Goal: Task Accomplishment & Management: Use online tool/utility

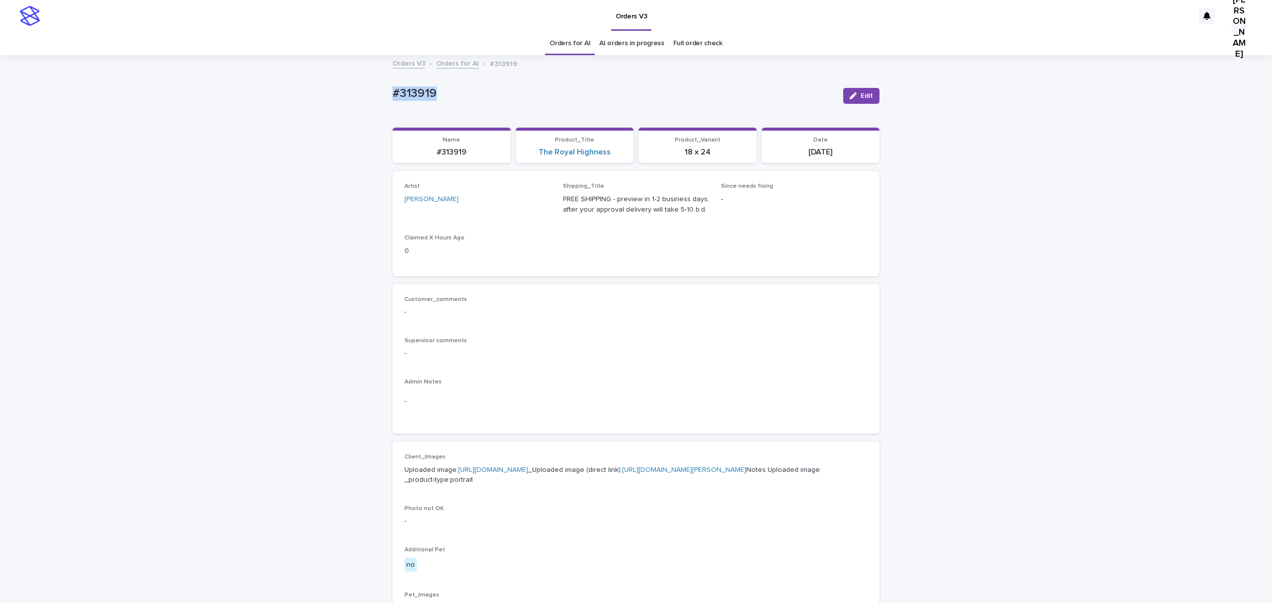
drag, startPoint x: 473, startPoint y: 90, endPoint x: 364, endPoint y: 108, distance: 111.2
click at [364, 108] on div "Loading... Saving… Loading... Saving… #313919 Edit #313919 Edit Sorry, there wa…" at bounding box center [636, 508] width 1272 height 905
copy p "#313919"
click at [850, 99] on icon "button" at bounding box center [853, 95] width 7 height 7
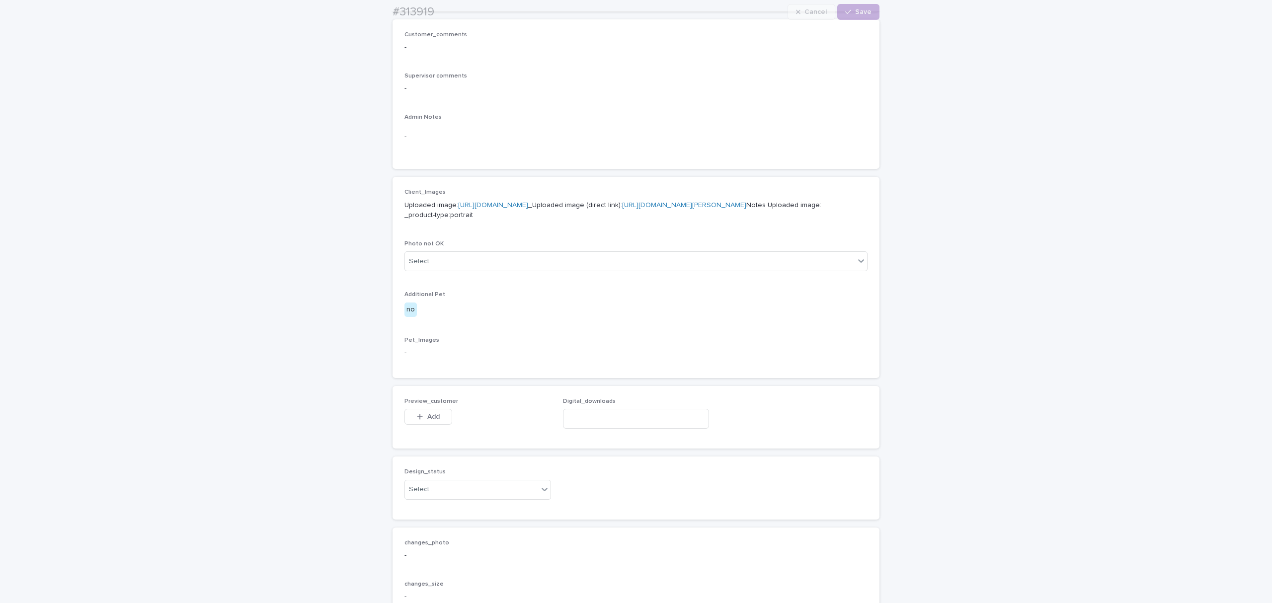
scroll to position [530, 0]
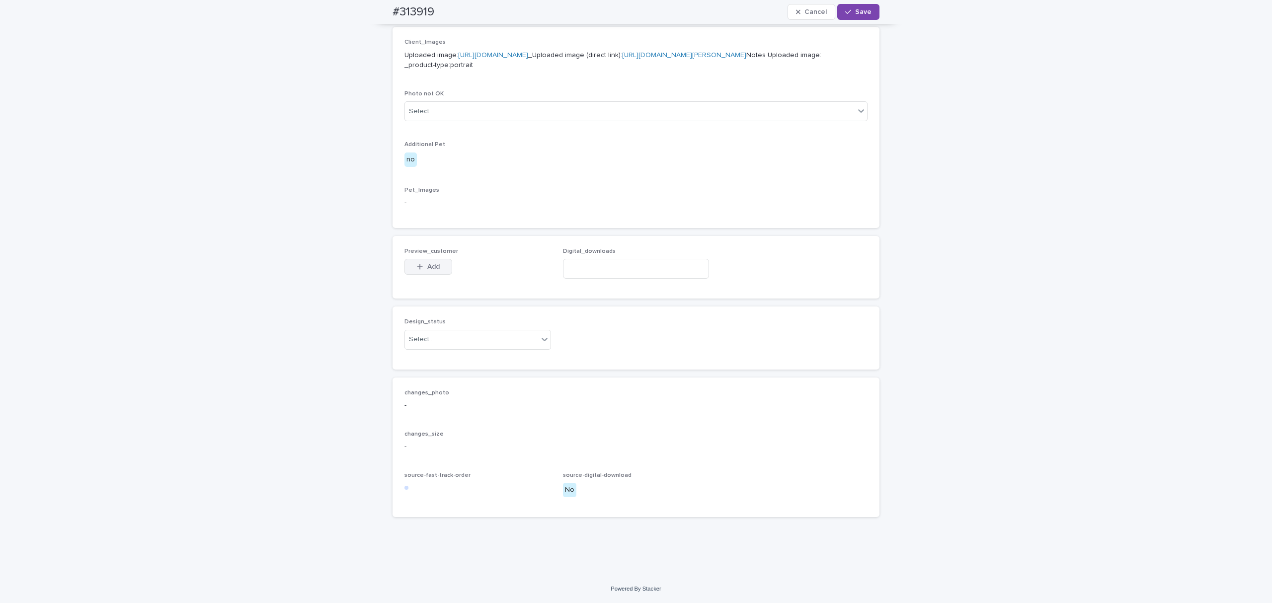
click at [429, 270] on span "Add" at bounding box center [433, 266] width 12 height 7
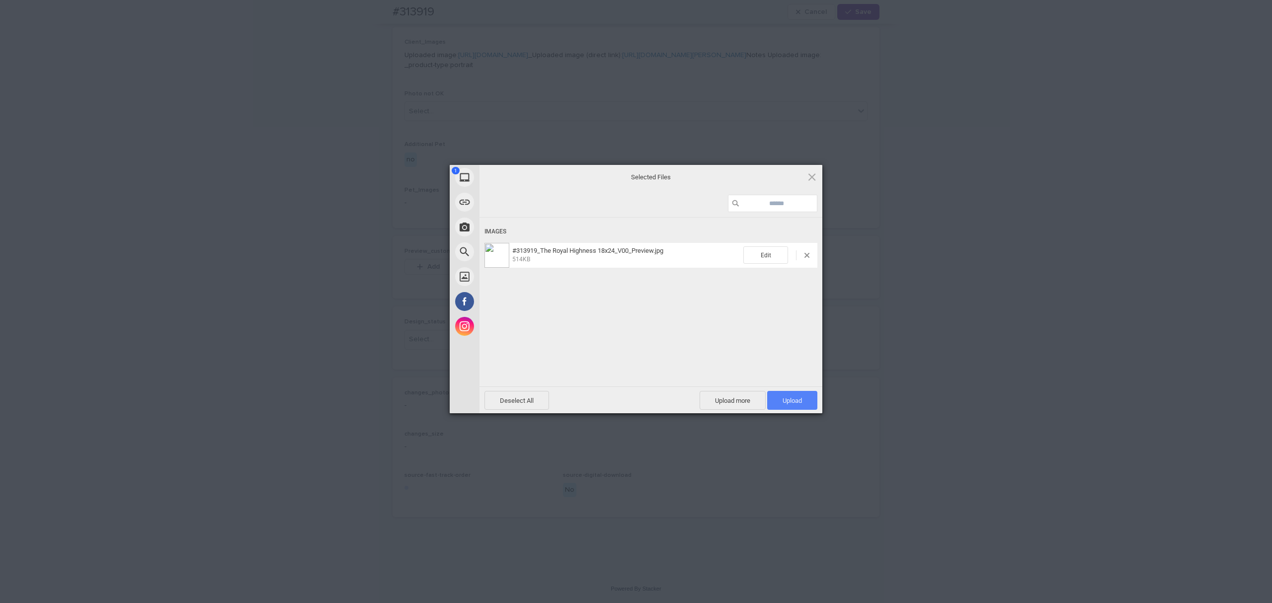
click at [803, 396] on span "Upload 1" at bounding box center [792, 400] width 50 height 19
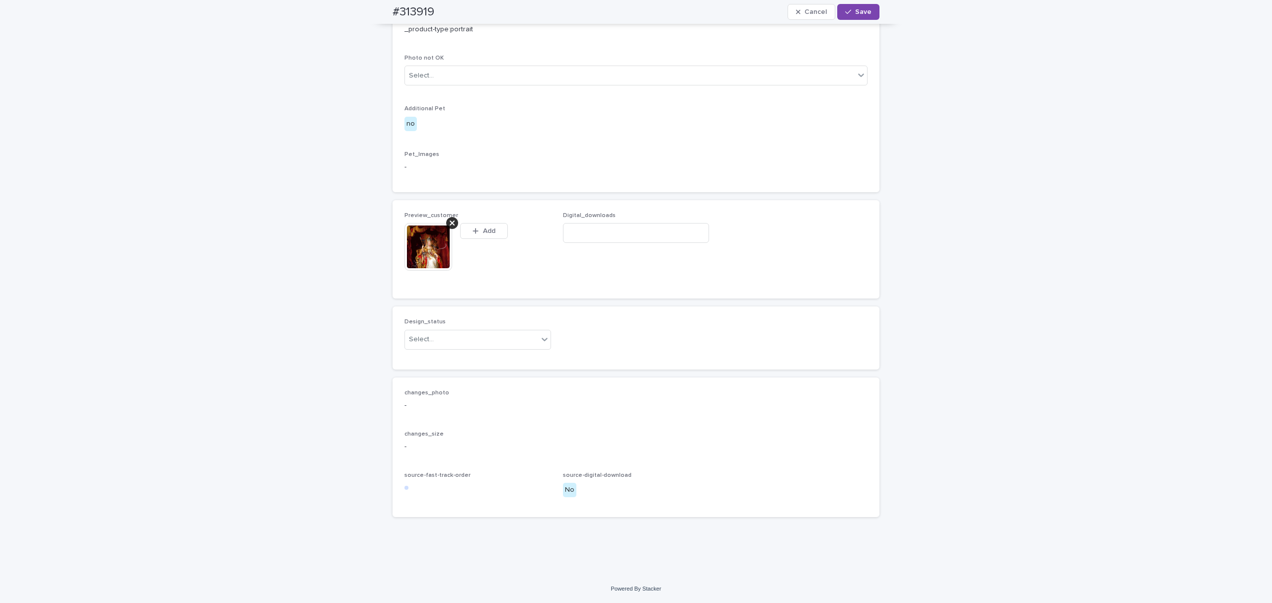
scroll to position [546, 0]
click at [475, 348] on div "Select..." at bounding box center [471, 339] width 133 height 16
drag, startPoint x: 420, startPoint y: 494, endPoint x: 438, endPoint y: 483, distance: 21.0
click at [421, 494] on div "Uploaded" at bounding box center [474, 494] width 142 height 17
click at [855, 8] on span "Save" at bounding box center [863, 11] width 16 height 7
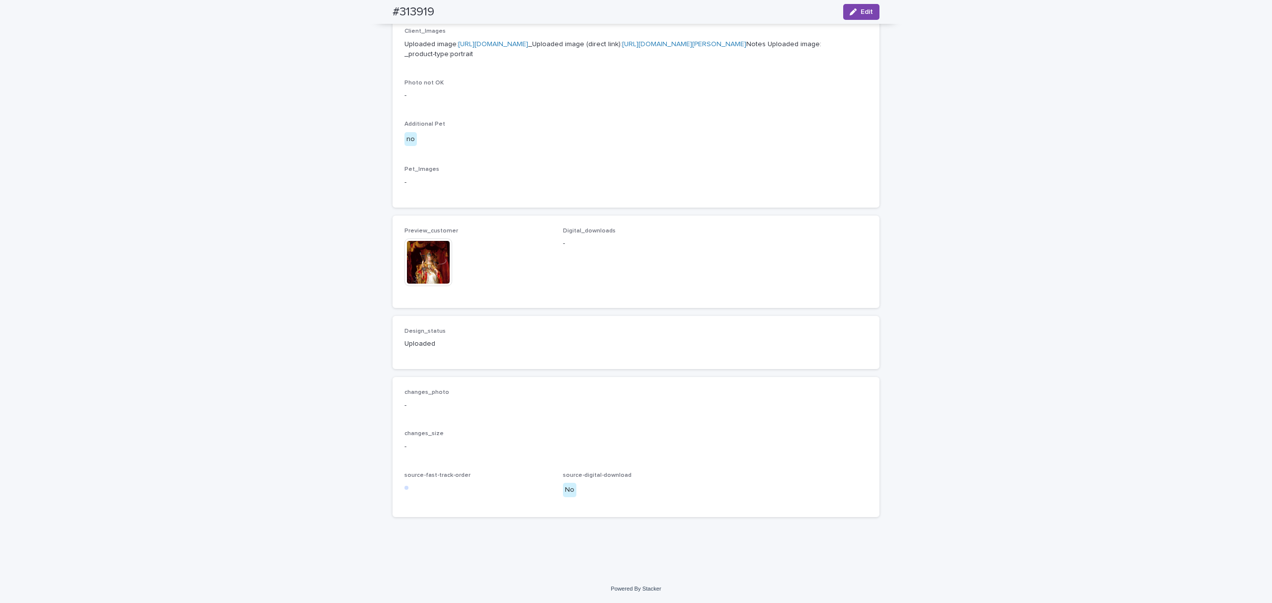
scroll to position [706, 0]
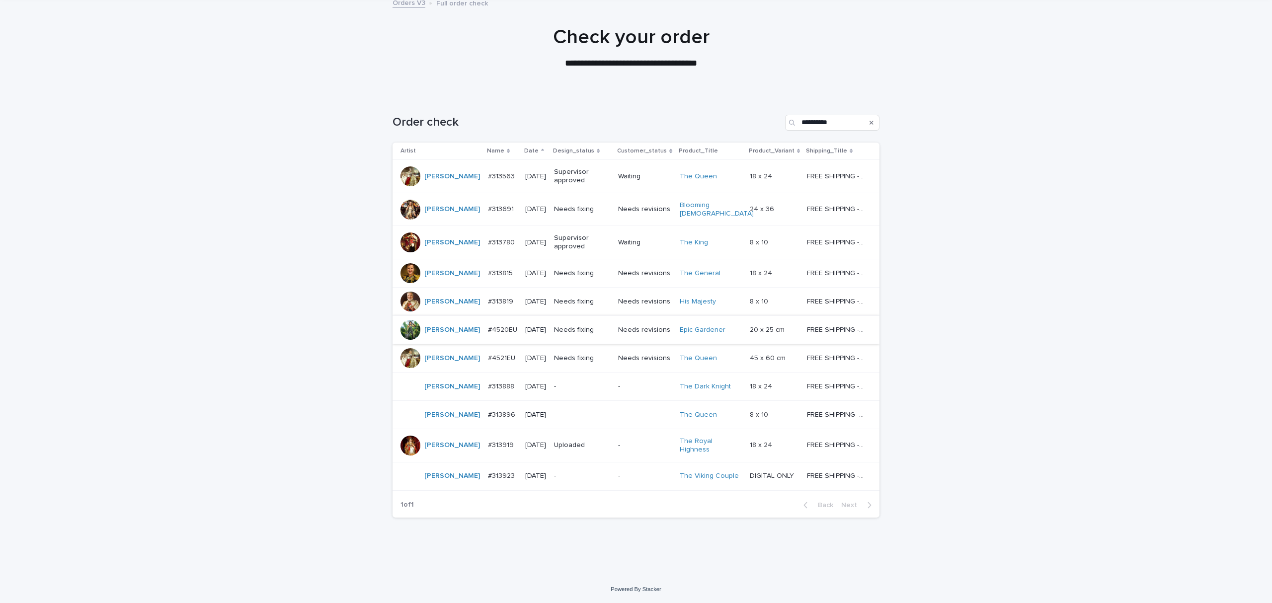
scroll to position [199, 0]
click at [488, 441] on p "#313919" at bounding box center [502, 444] width 28 height 10
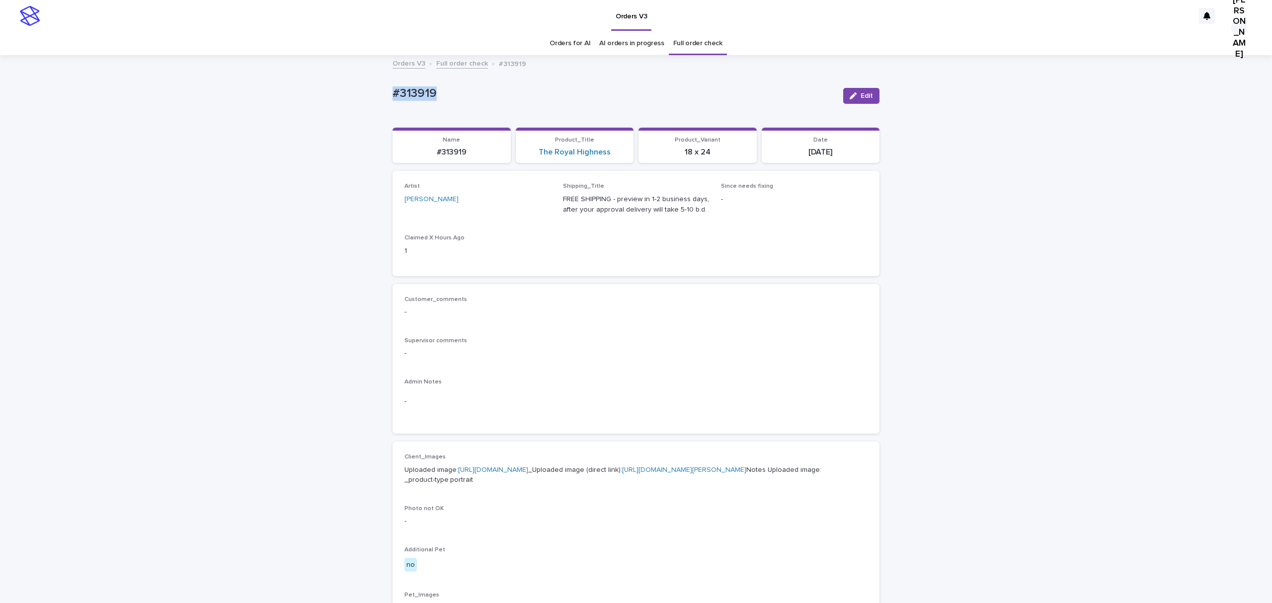
drag, startPoint x: 432, startPoint y: 98, endPoint x: 344, endPoint y: 98, distance: 87.9
click at [344, 98] on div "Loading... Saving… Loading... Saving… #313919 Edit #313919 Edit Sorry, there wa…" at bounding box center [636, 528] width 1272 height 944
copy p "#313919"
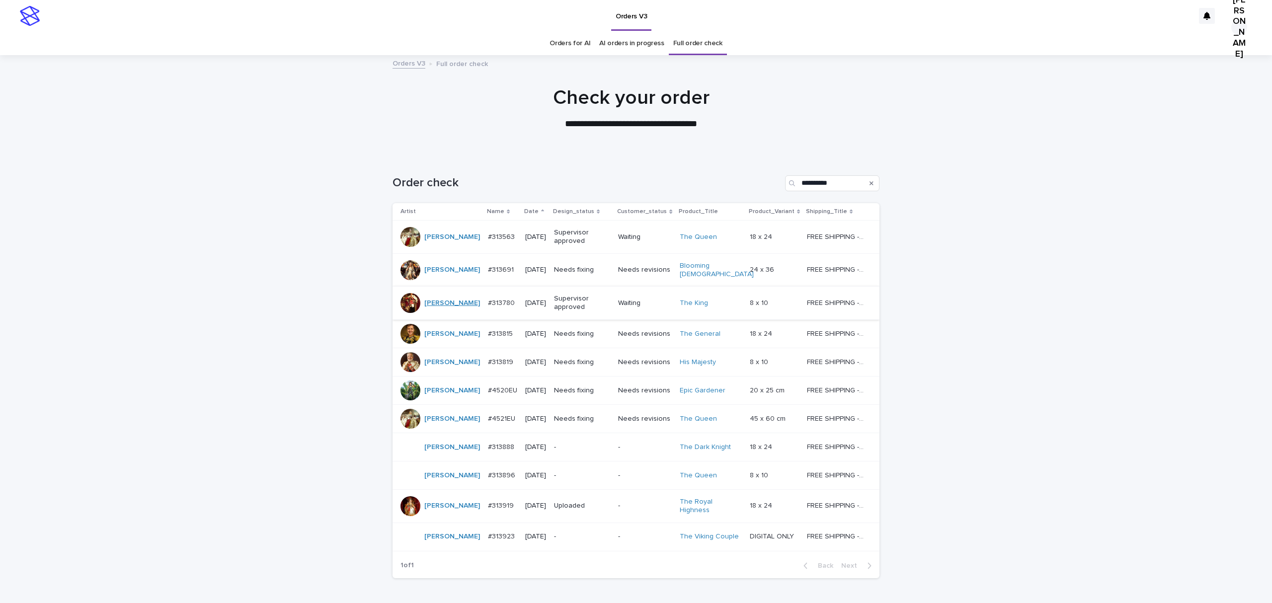
scroll to position [32, 0]
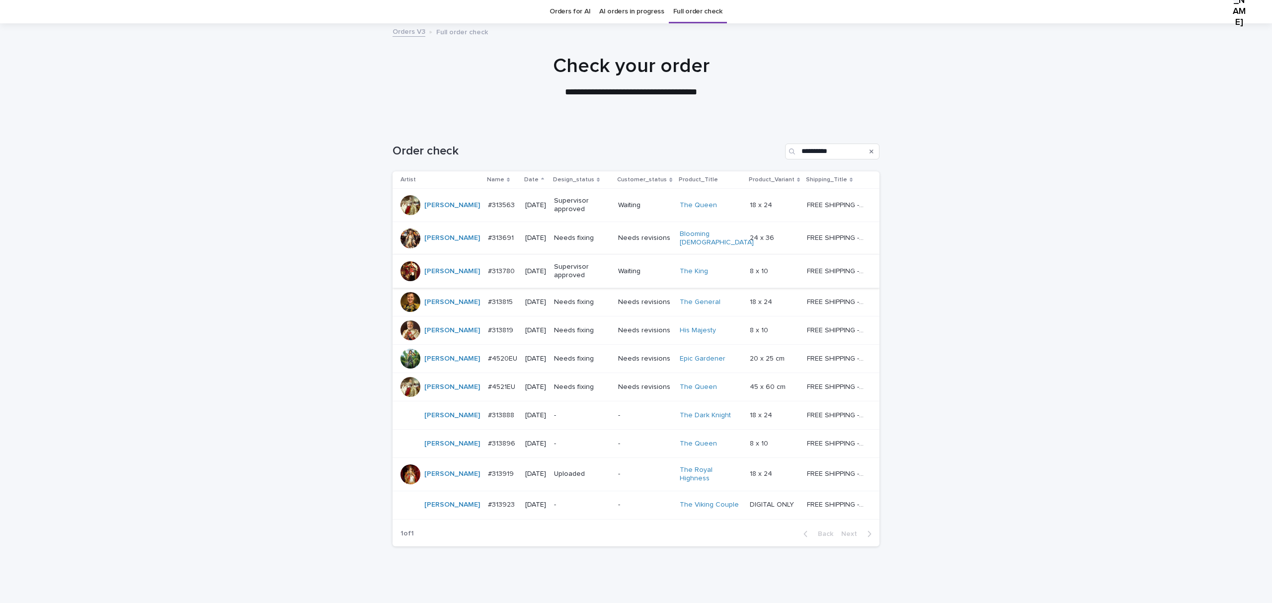
click at [488, 246] on div "#313691 #313691" at bounding box center [502, 238] width 29 height 16
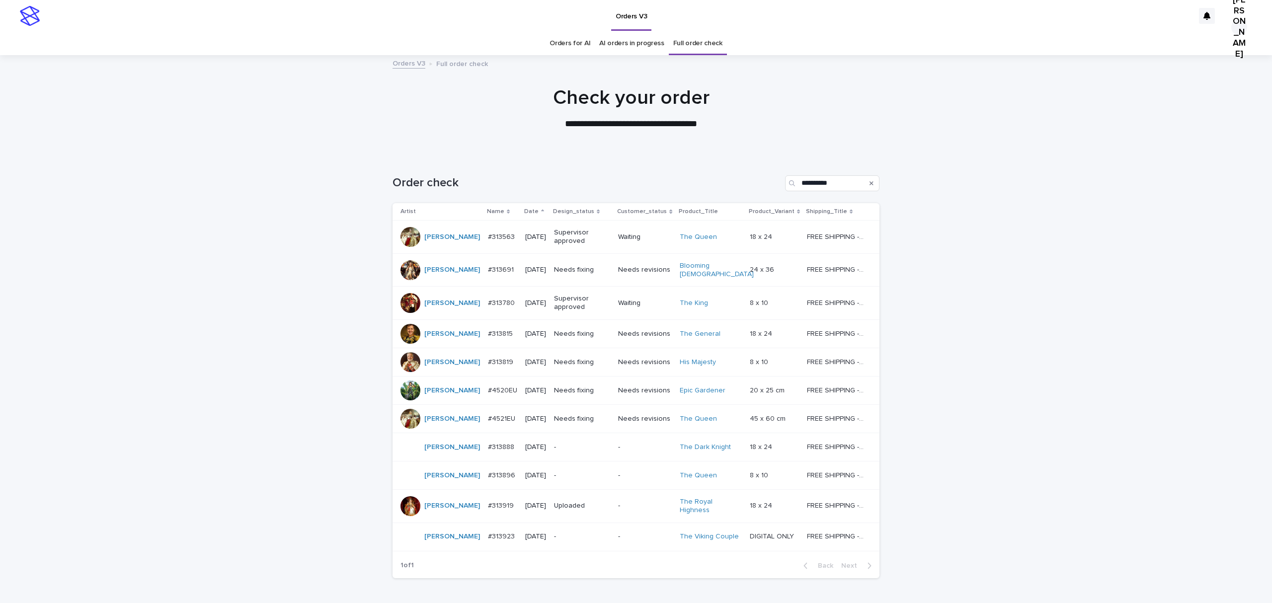
scroll to position [32, 0]
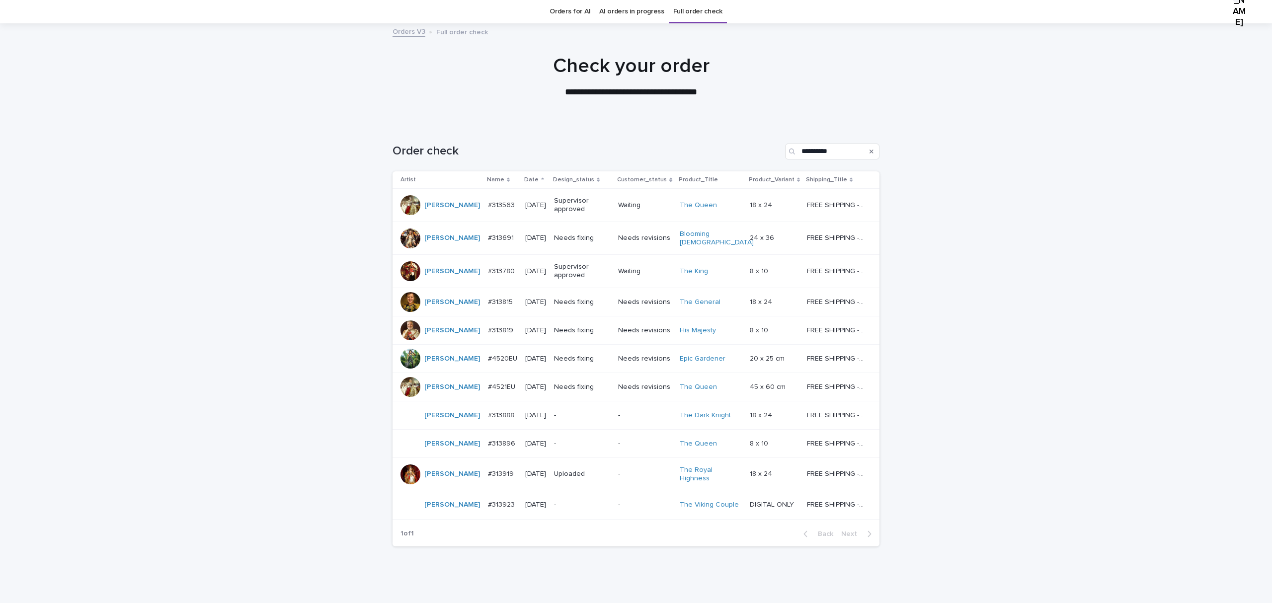
click at [488, 307] on p "#313815" at bounding box center [501, 301] width 27 height 10
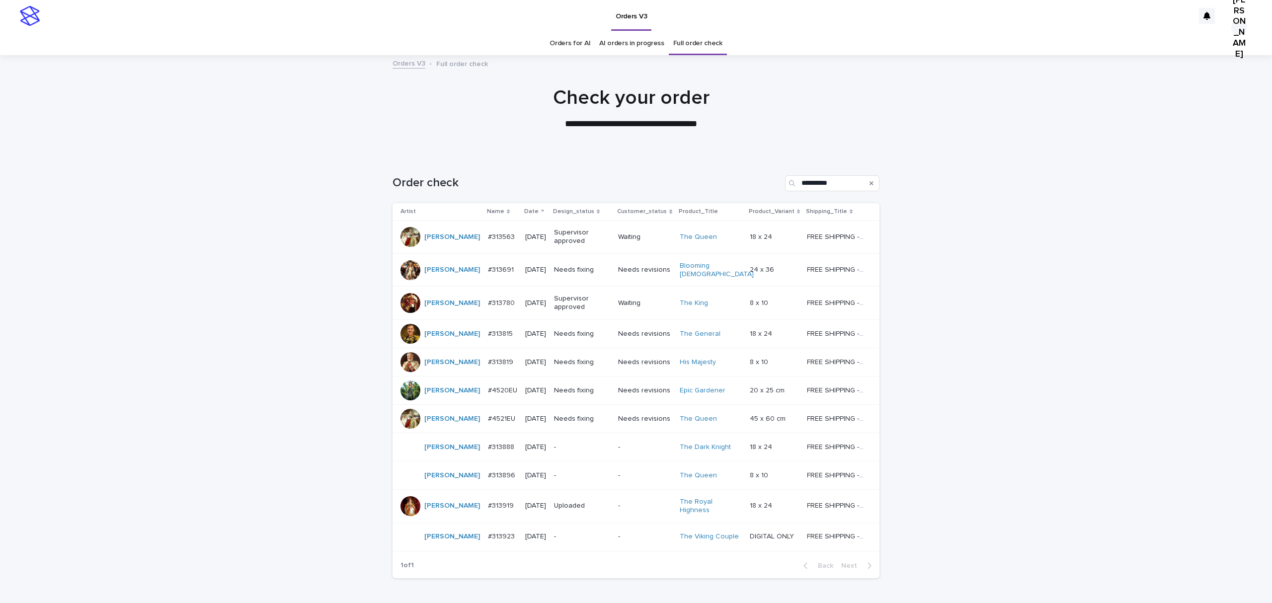
scroll to position [32, 0]
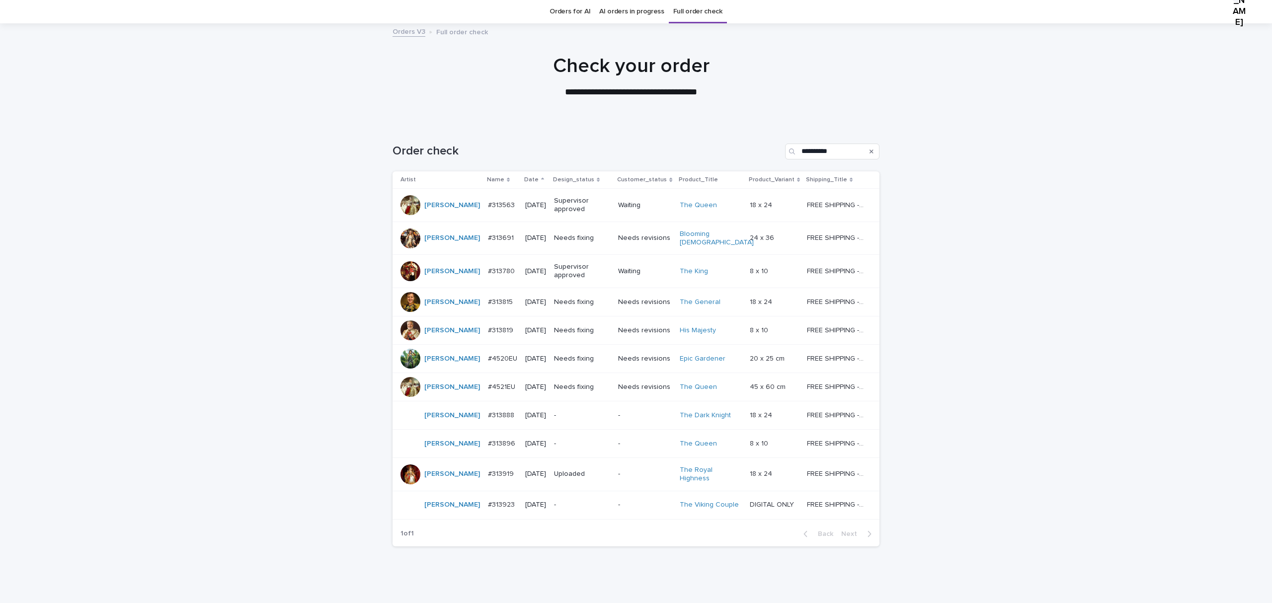
click at [488, 335] on p "#313819" at bounding box center [501, 329] width 27 height 10
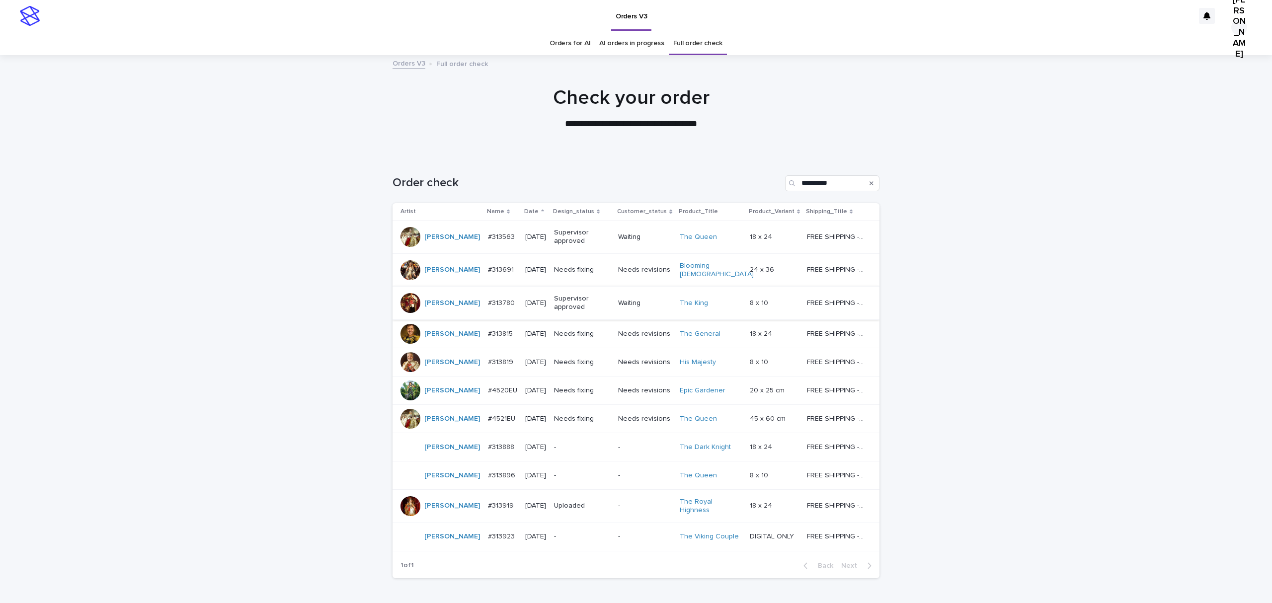
scroll to position [32, 0]
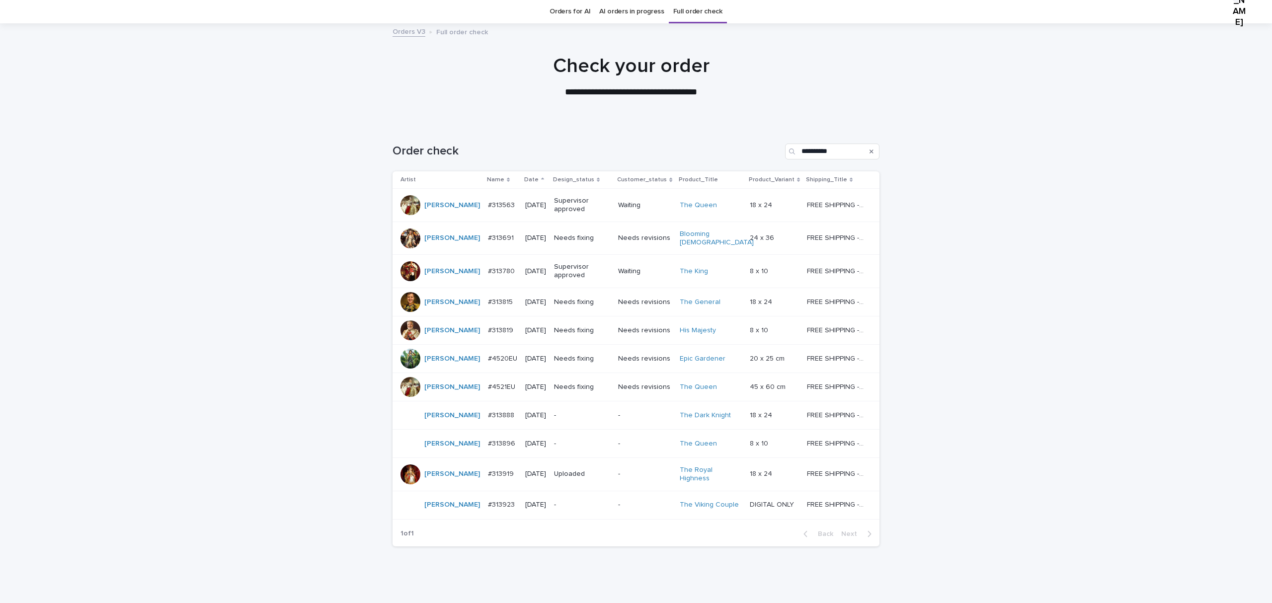
click at [488, 307] on p "#313815" at bounding box center [501, 301] width 27 height 10
click at [489, 363] on p "#4520EU" at bounding box center [503, 358] width 31 height 10
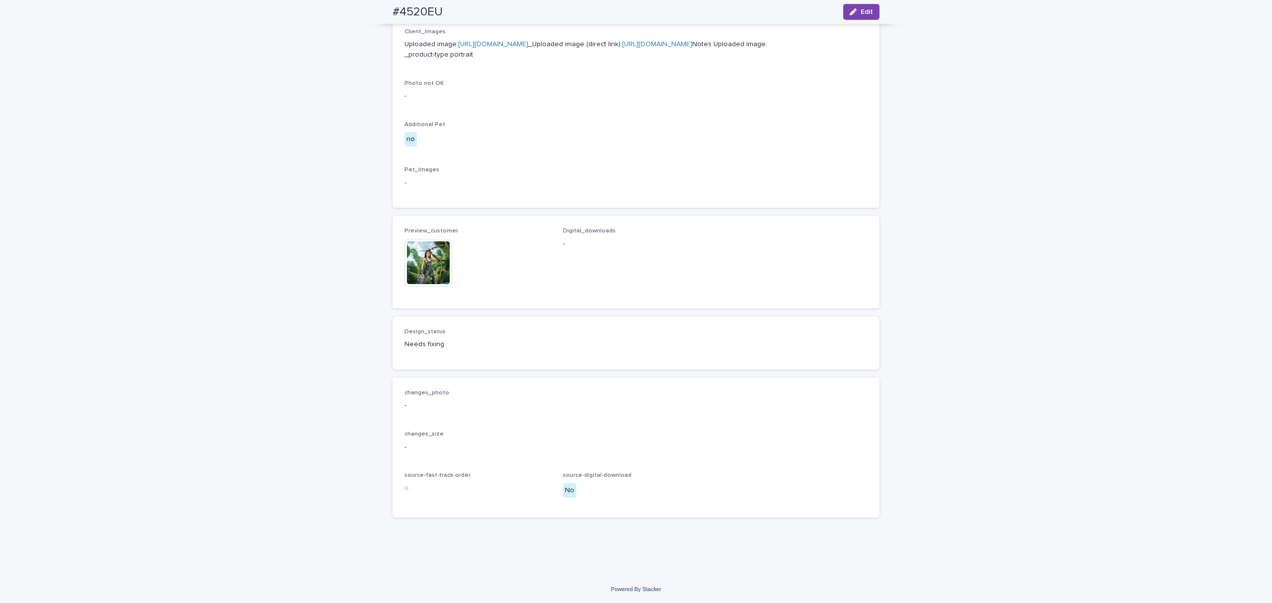
scroll to position [530, 0]
click at [425, 287] on img at bounding box center [428, 263] width 48 height 48
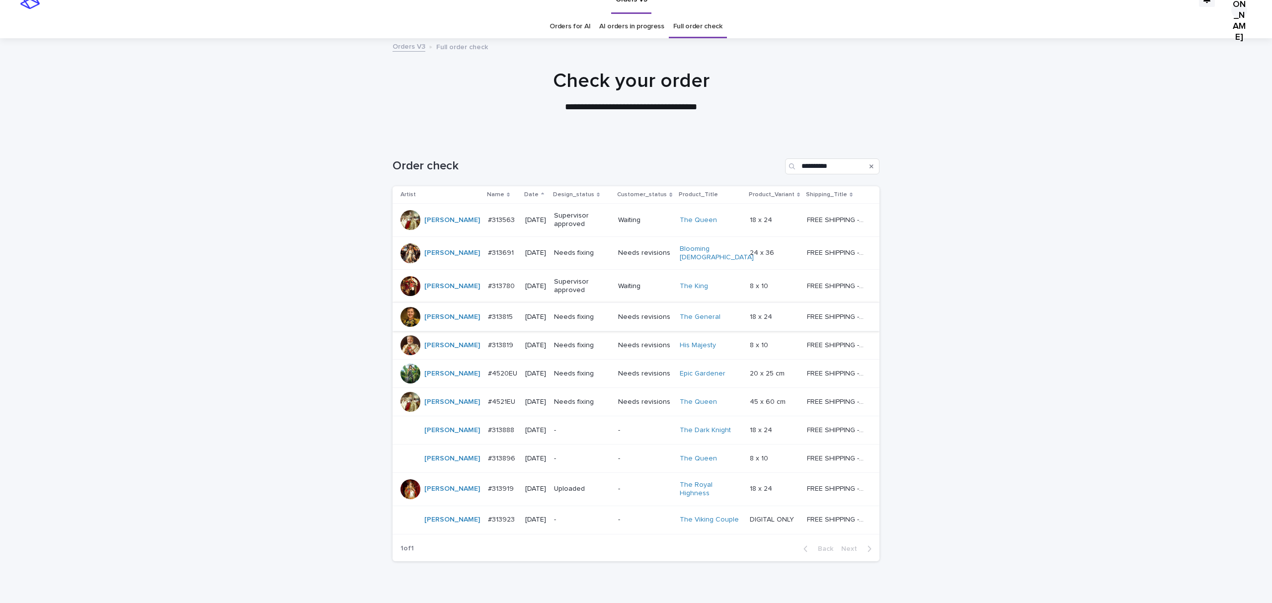
scroll to position [32, 0]
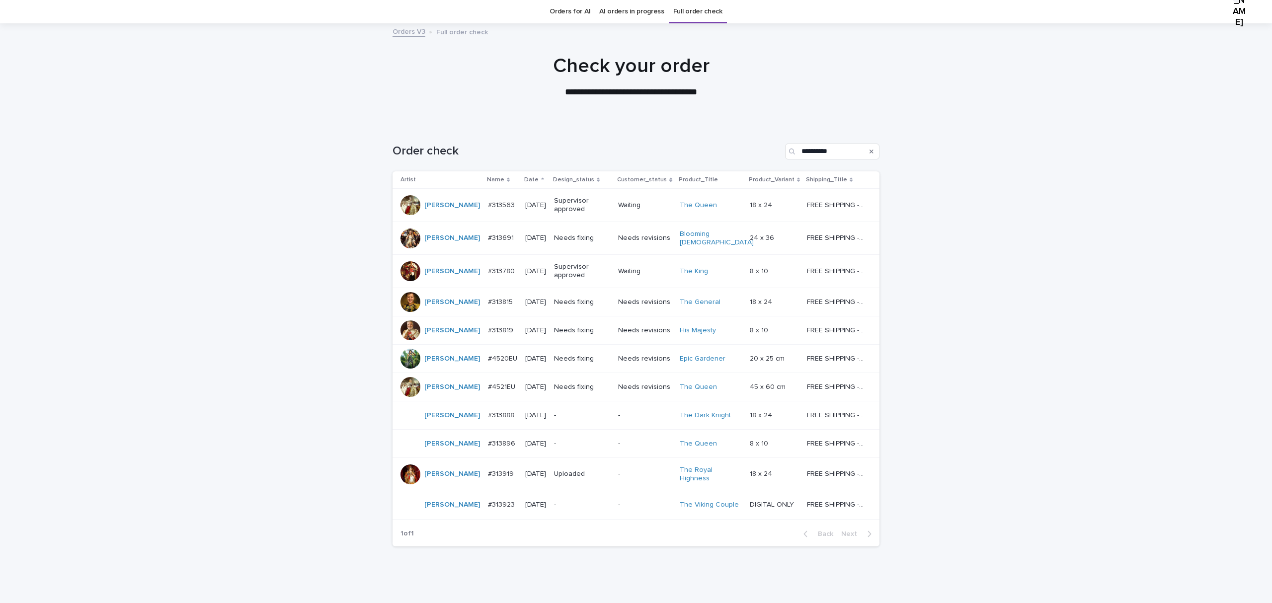
click at [488, 391] on p "#4521EU" at bounding box center [502, 386] width 29 height 10
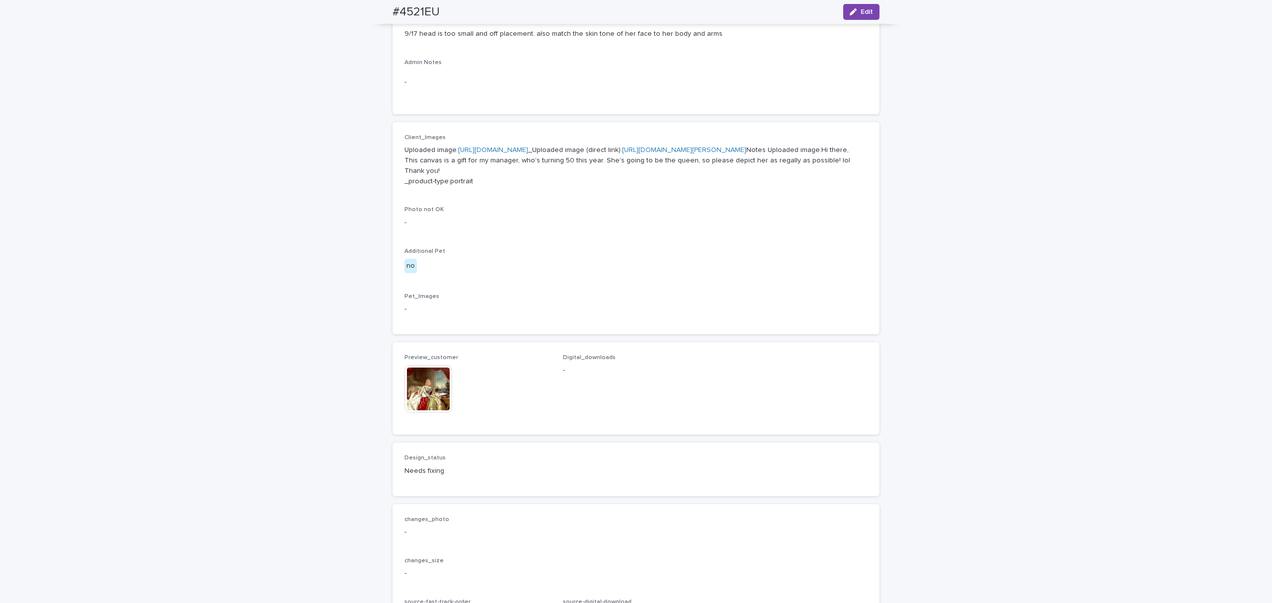
scroll to position [463, 0]
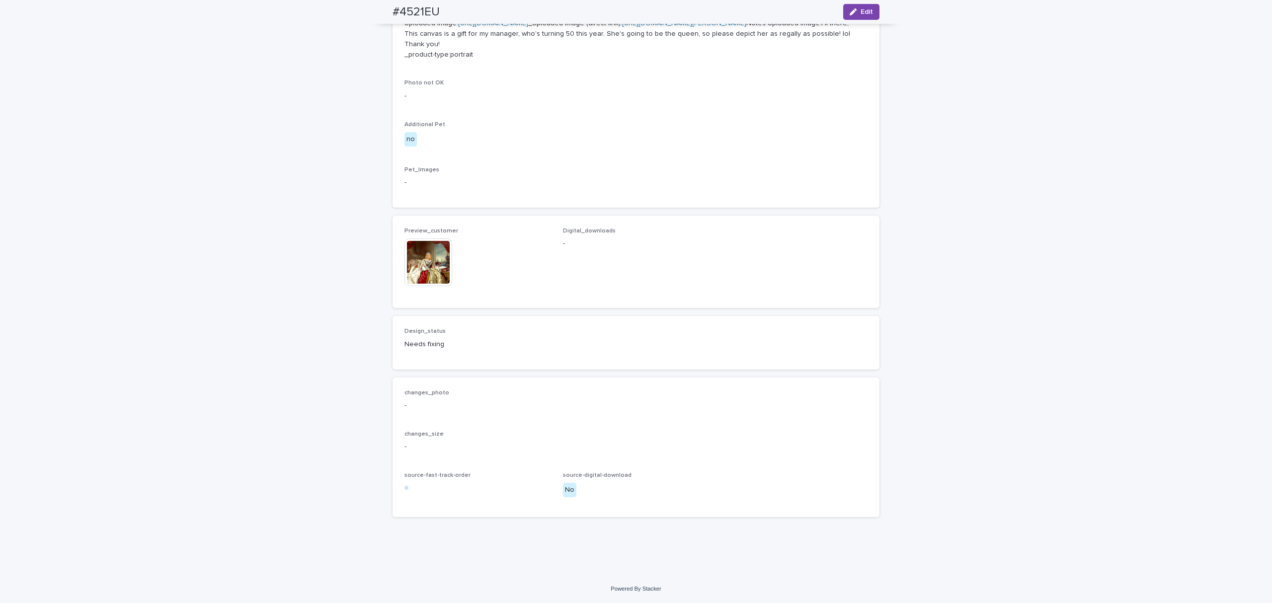
click at [422, 286] on img at bounding box center [428, 262] width 48 height 48
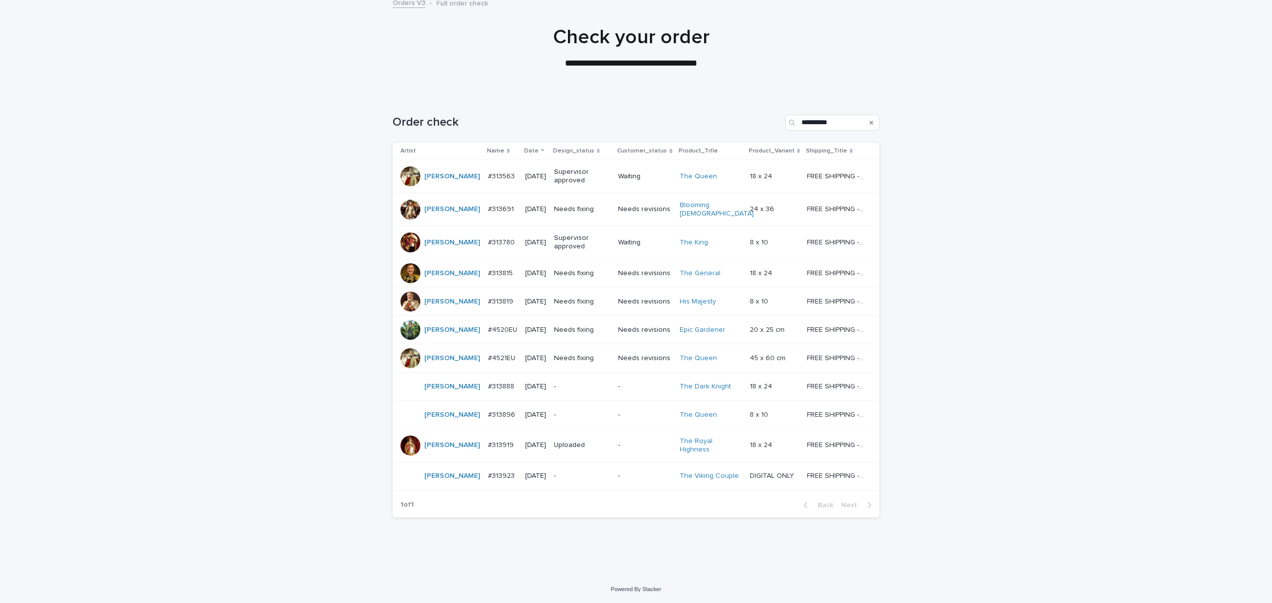
scroll to position [32, 0]
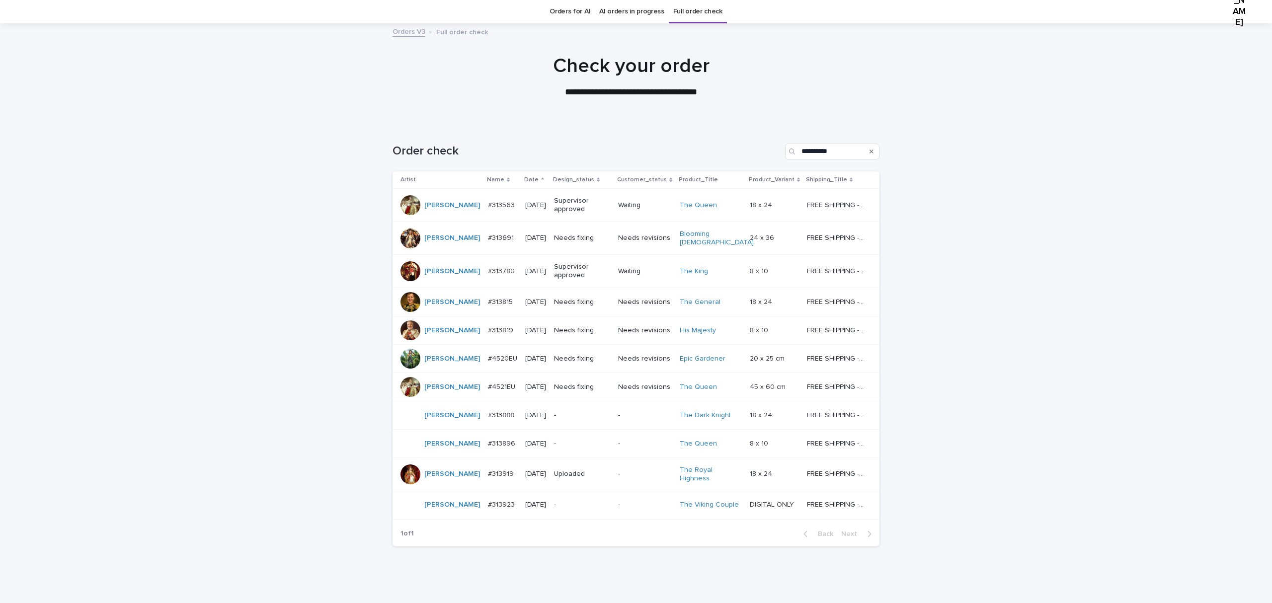
click at [488, 391] on p "#4521EU" at bounding box center [502, 386] width 29 height 10
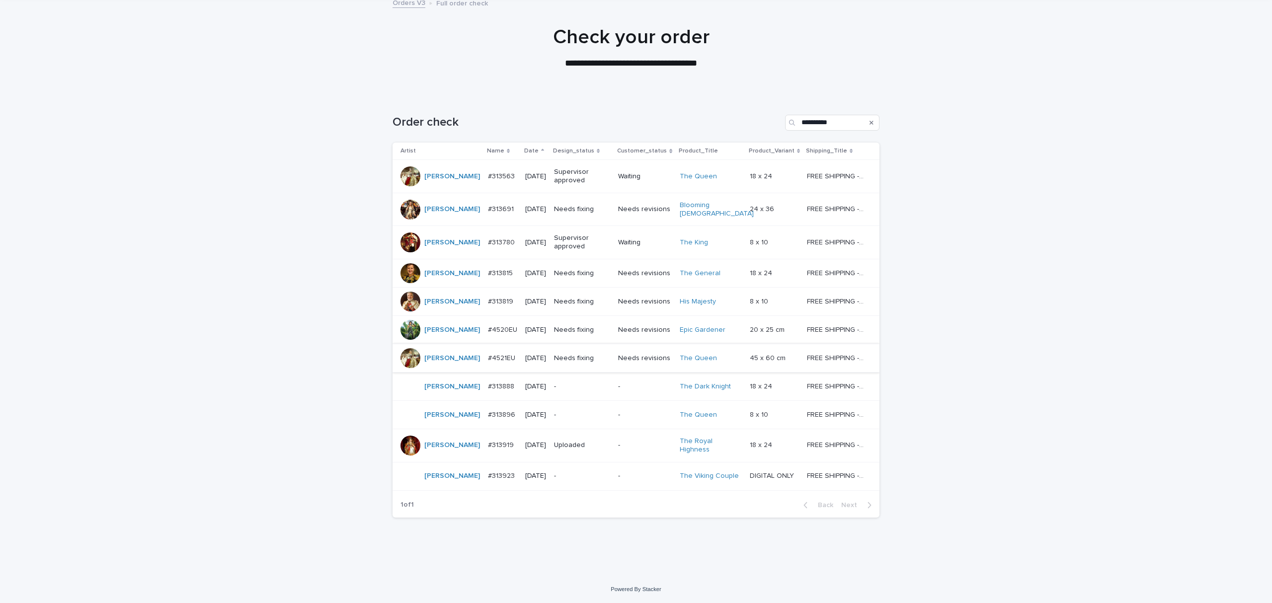
scroll to position [157, 0]
click at [488, 356] on p "#4521EU" at bounding box center [502, 357] width 29 height 10
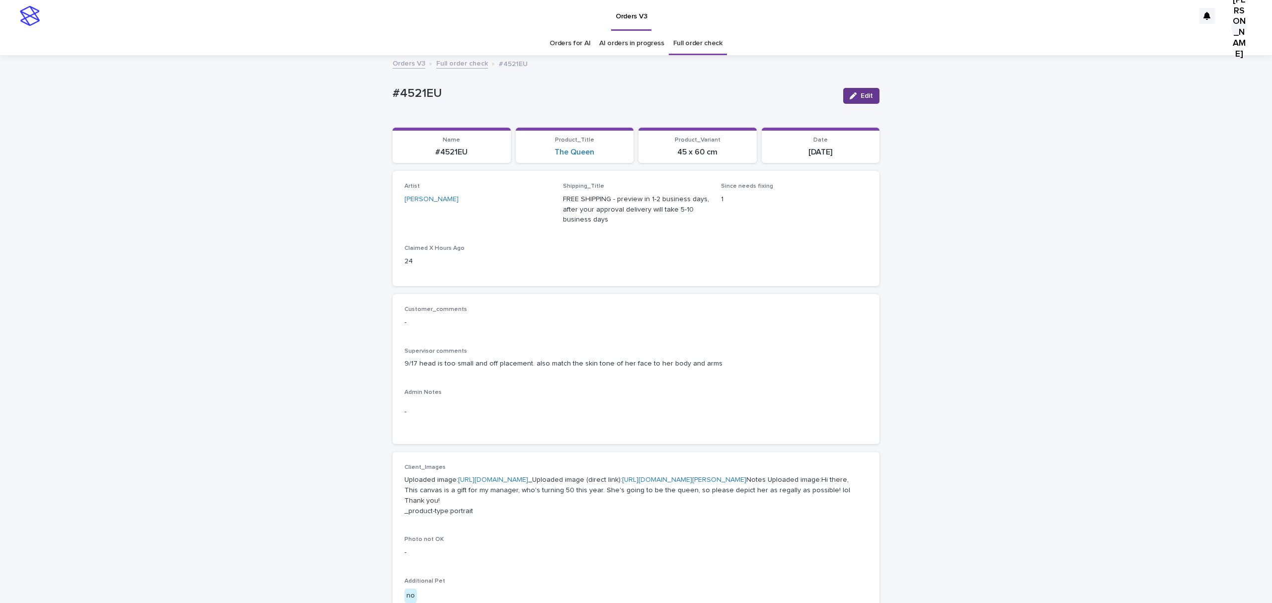
click at [859, 98] on button "Edit" at bounding box center [861, 96] width 36 height 16
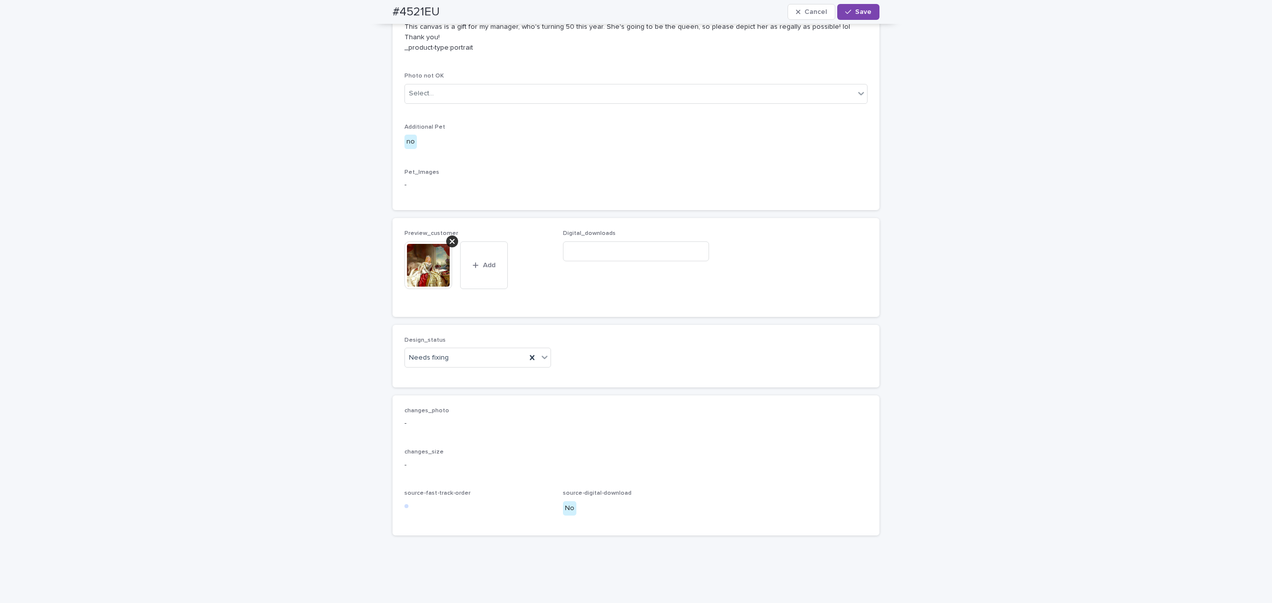
click at [450, 245] on icon at bounding box center [452, 241] width 5 height 8
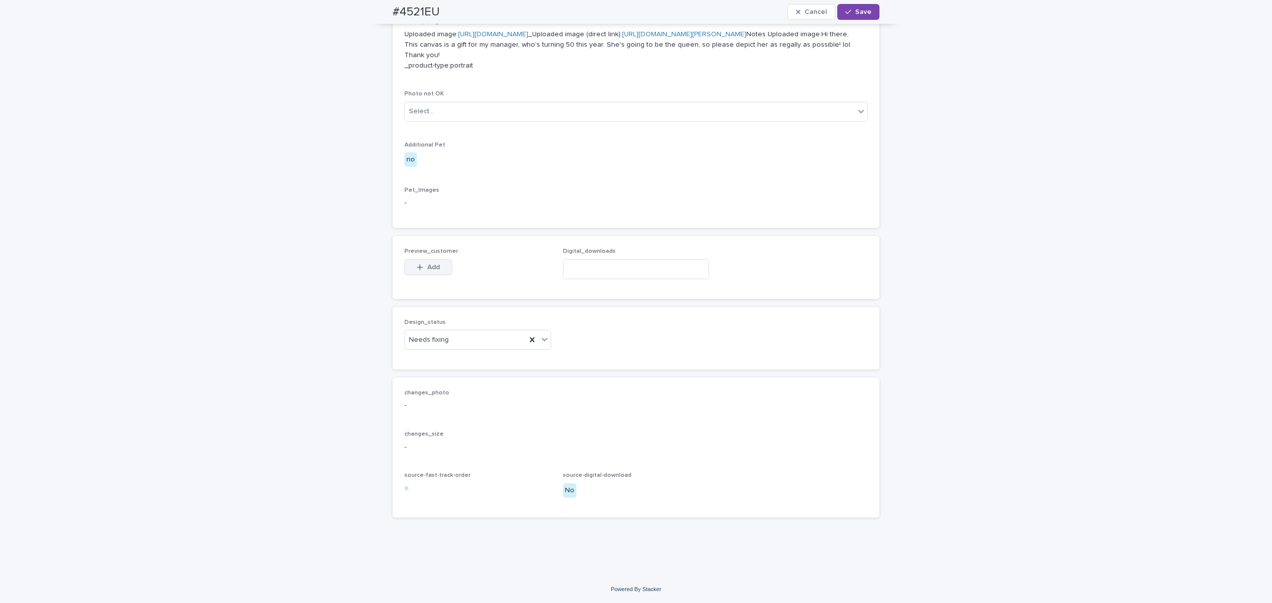
scroll to position [447, 0]
click at [427, 271] on span "Add" at bounding box center [433, 267] width 12 height 7
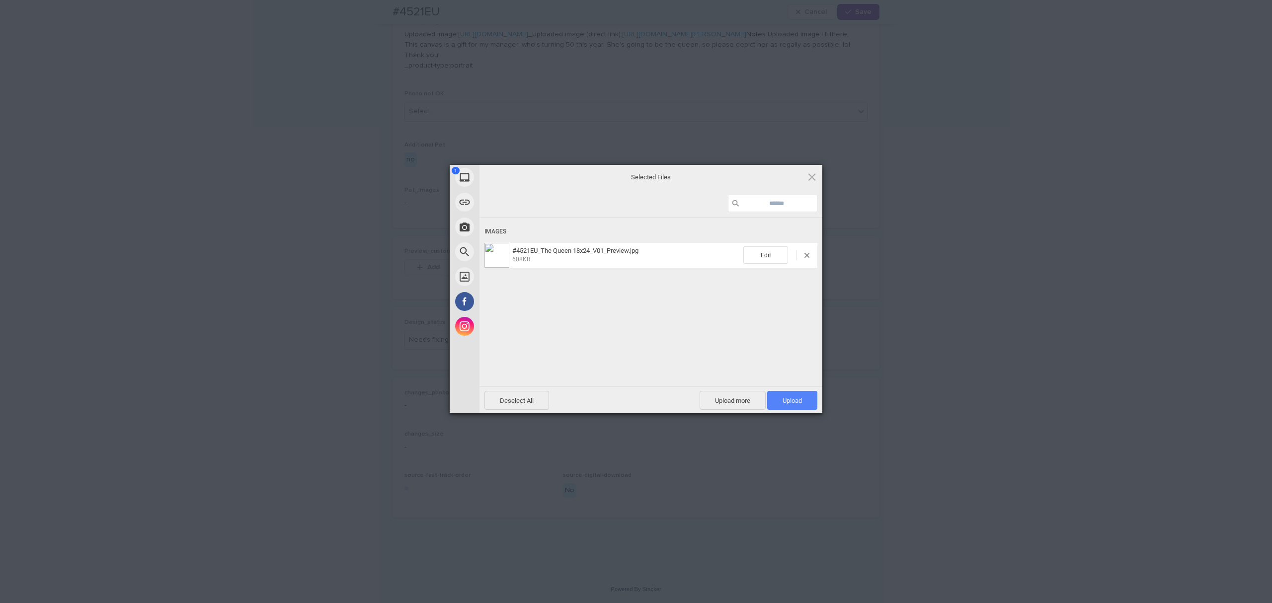
click at [803, 400] on span "Upload 1" at bounding box center [792, 400] width 50 height 19
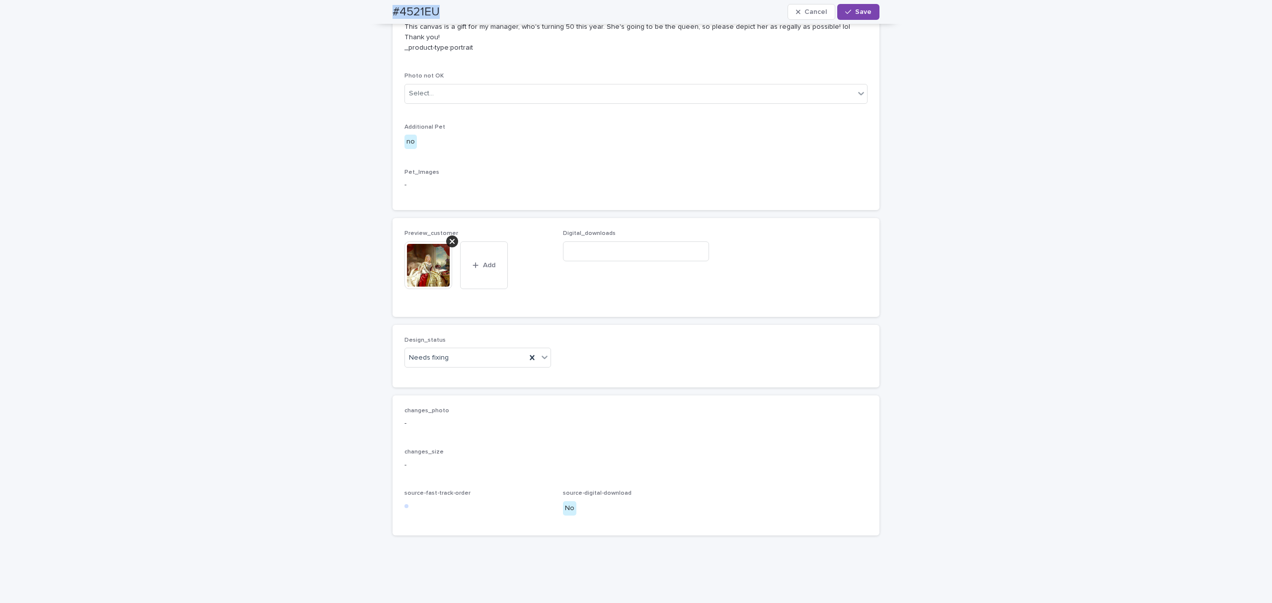
drag, startPoint x: 452, startPoint y: 8, endPoint x: 377, endPoint y: 8, distance: 75.5
click at [377, 8] on div "#4521EU Cancel Save" at bounding box center [636, 12] width 535 height 24
copy h2 "#4521EU"
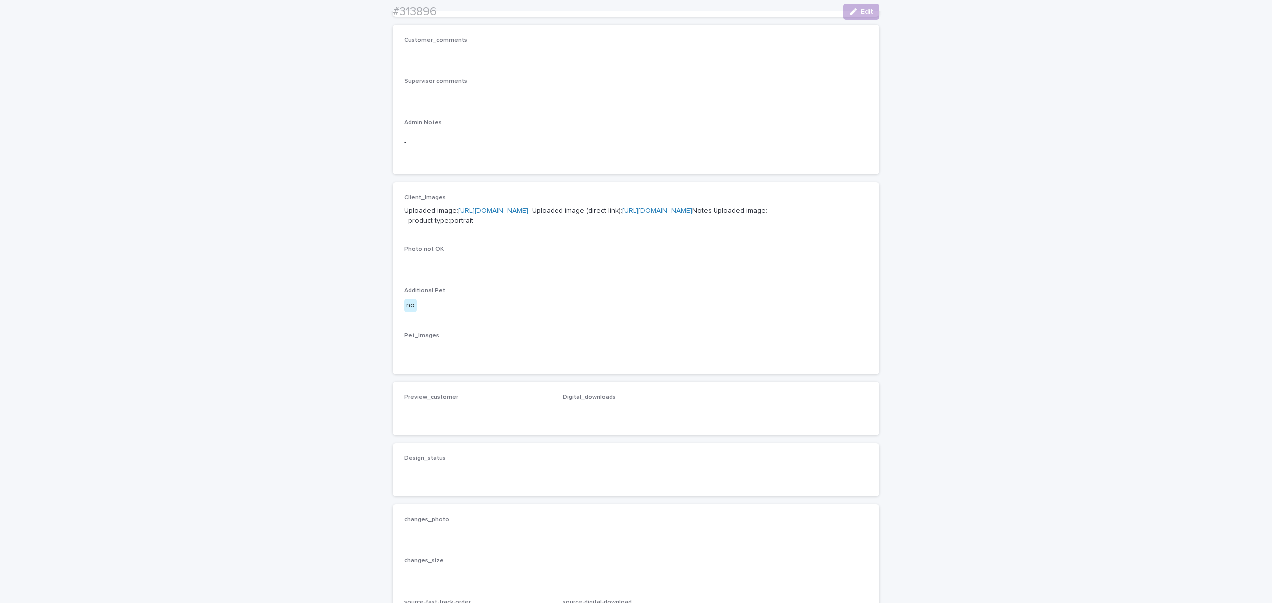
scroll to position [265, 0]
click at [622, 209] on link "https://files.getuploadkit.com/e11cfb23-3d37-4f5e-b252-d52a065c0f83/11e27280-ef…" at bounding box center [657, 205] width 70 height 7
